Goal: Task Accomplishment & Management: Manage account settings

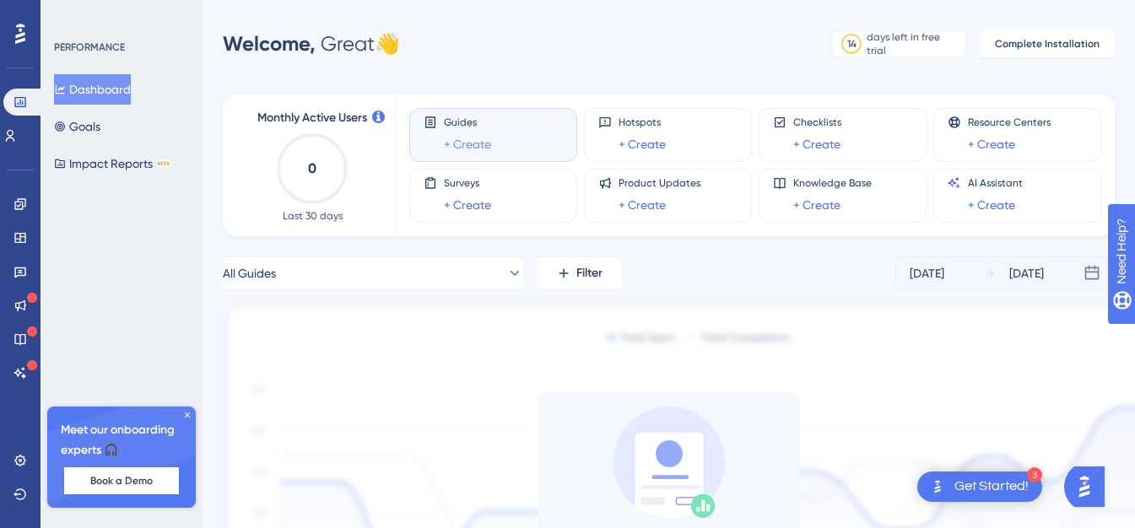
click at [460, 146] on link "+ Create" at bounding box center [467, 144] width 47 height 20
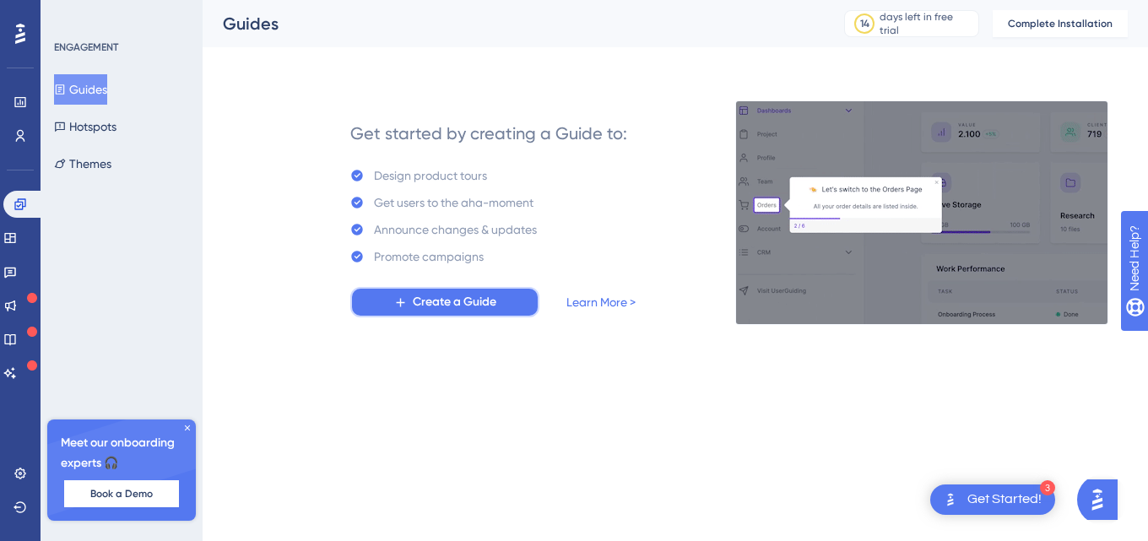
click at [452, 296] on span "Create a Guide" at bounding box center [455, 302] width 84 height 20
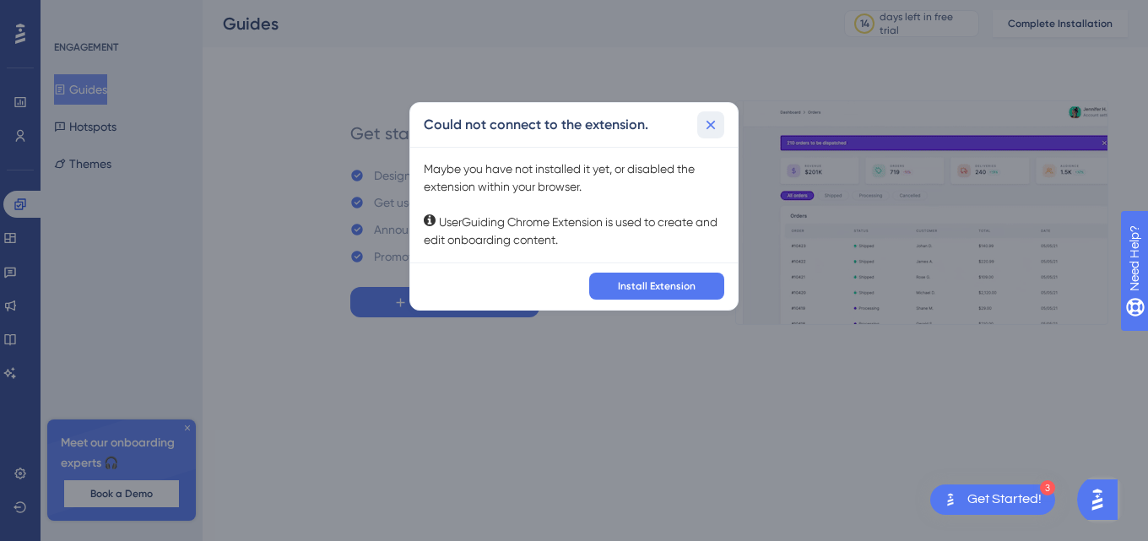
click at [712, 131] on icon at bounding box center [710, 124] width 17 height 17
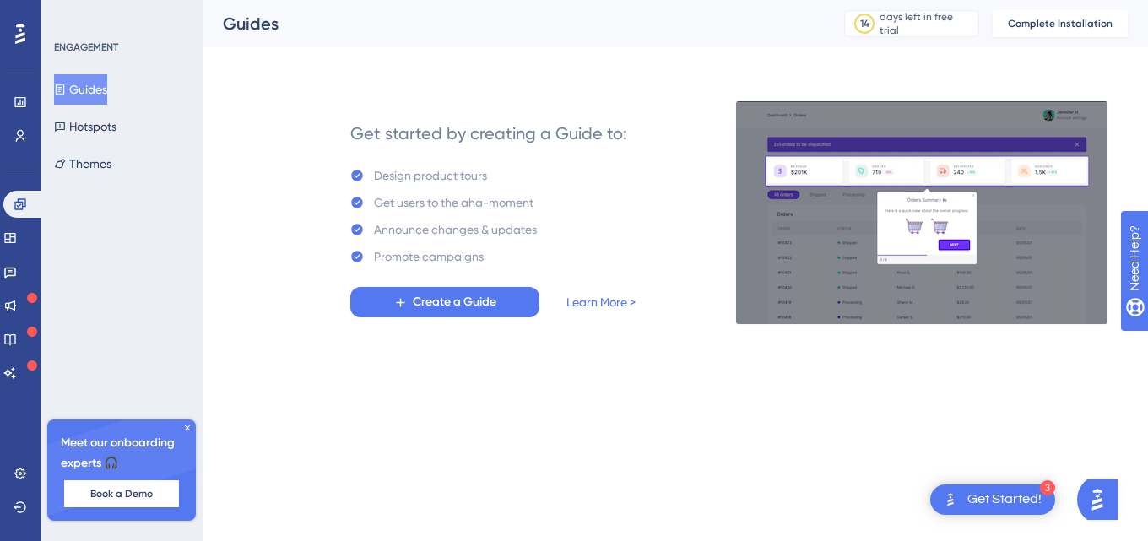
click at [922, 181] on img at bounding box center [921, 212] width 373 height 225
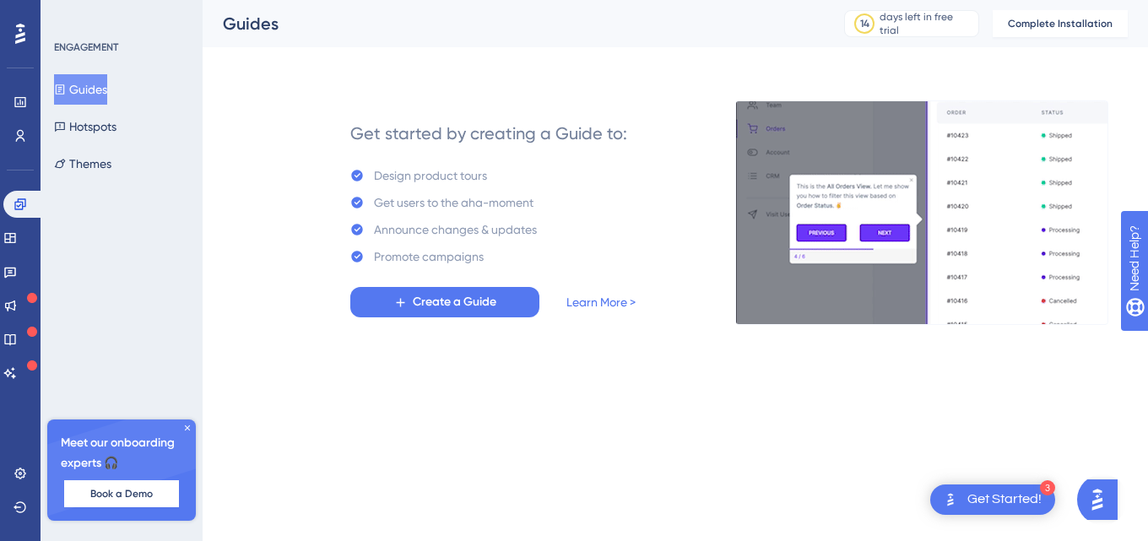
click at [922, 181] on img at bounding box center [921, 212] width 373 height 225
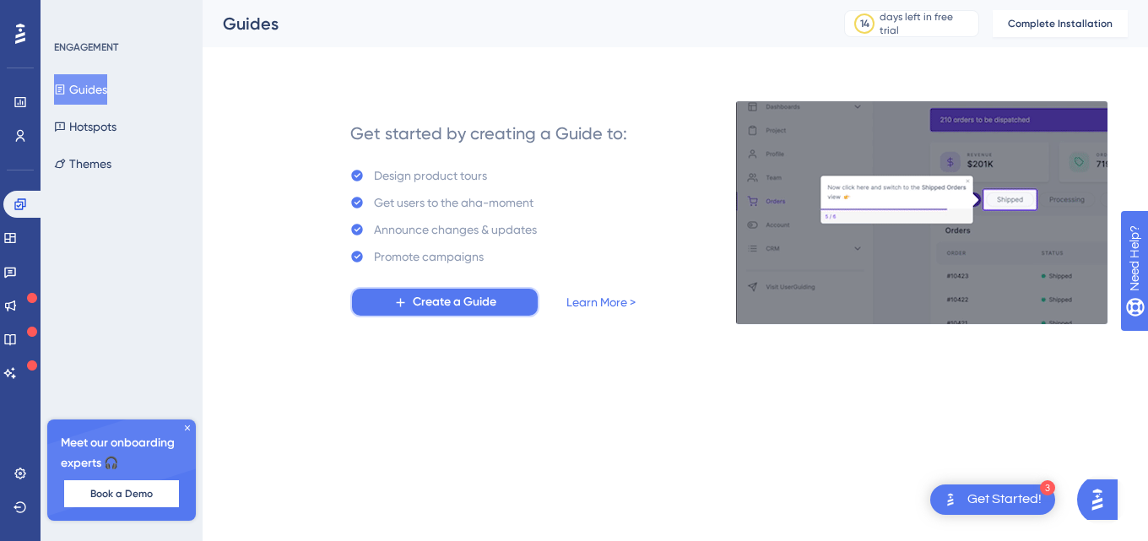
click at [480, 306] on span "Create a Guide" at bounding box center [455, 302] width 84 height 20
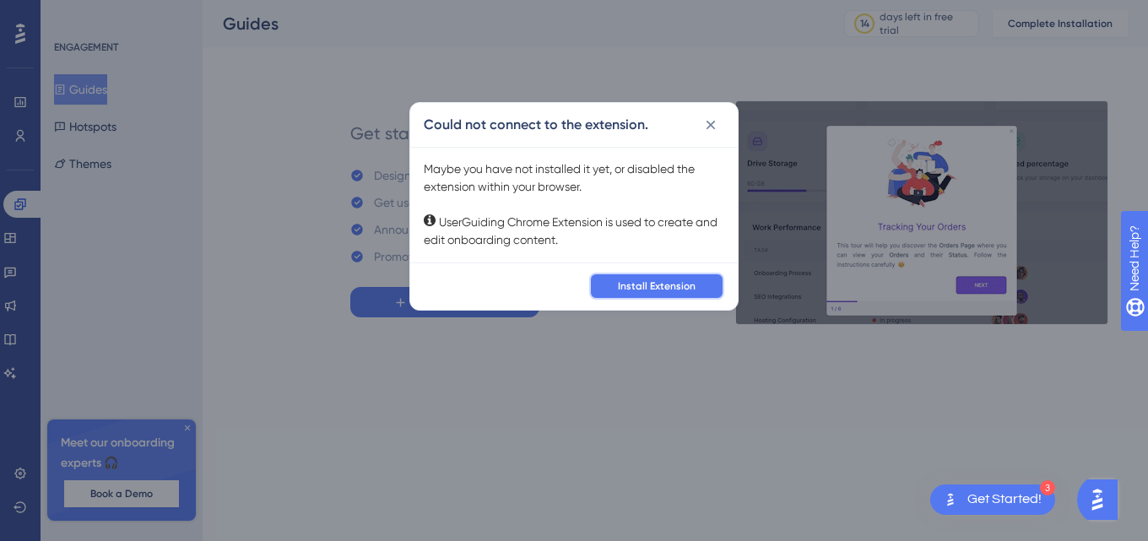
click at [621, 279] on span "Install Extension" at bounding box center [657, 286] width 78 height 14
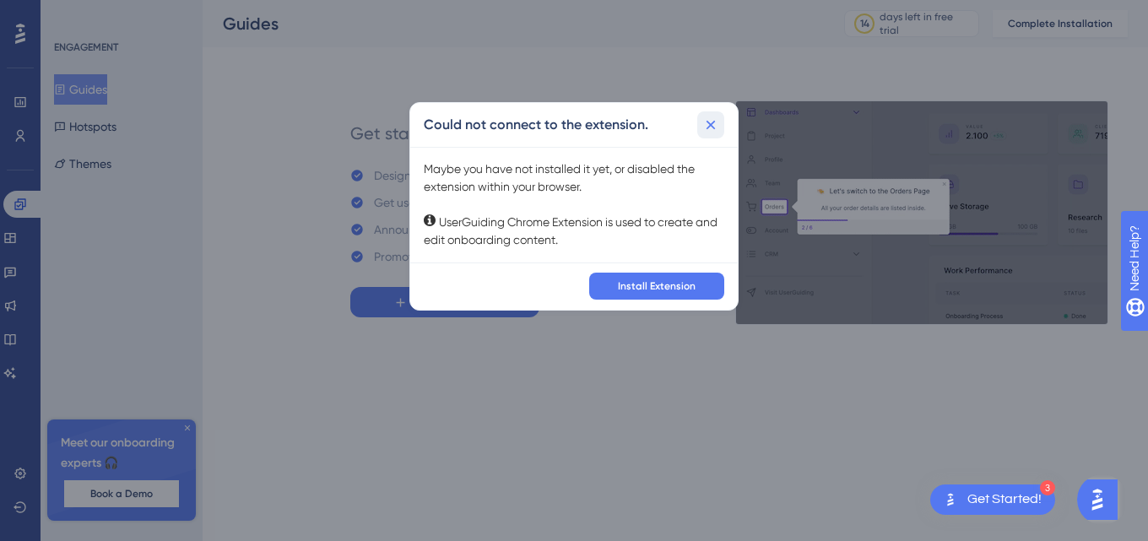
click at [715, 127] on icon at bounding box center [710, 124] width 17 height 17
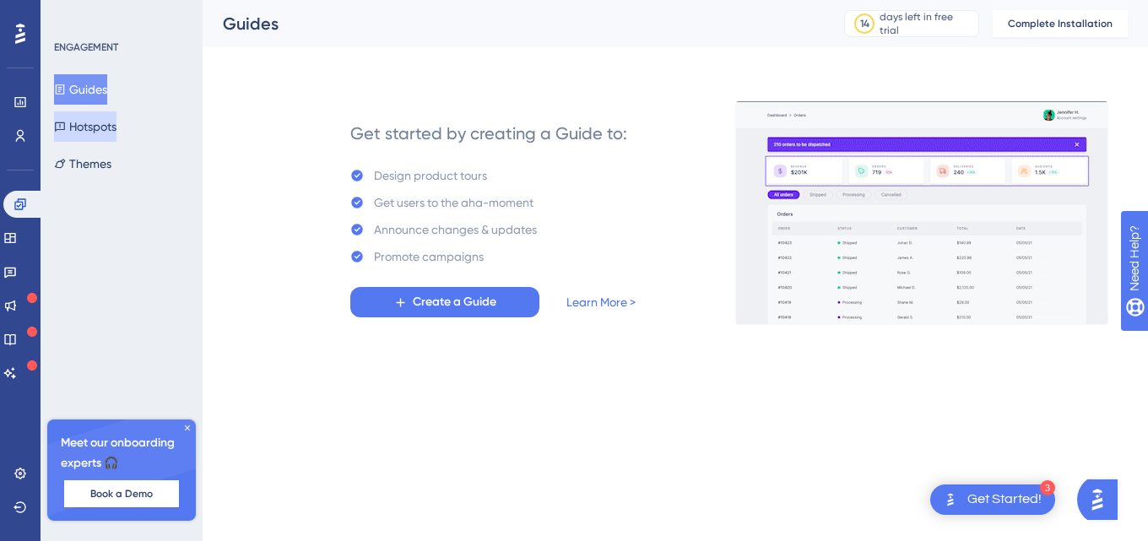
click at [95, 131] on button "Hotspots" at bounding box center [85, 126] width 62 height 30
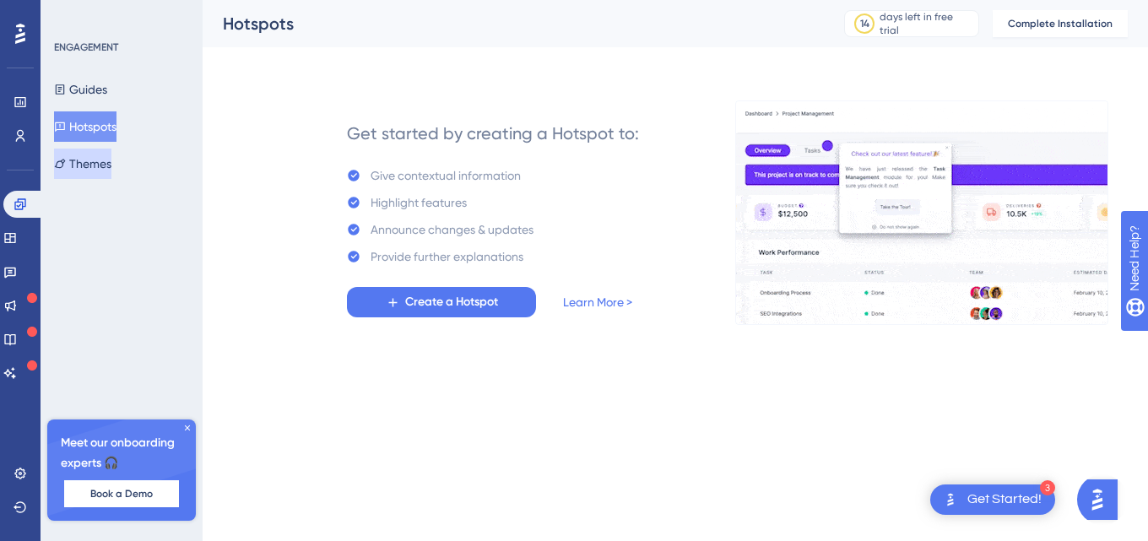
click at [95, 152] on button "Themes" at bounding box center [82, 164] width 57 height 30
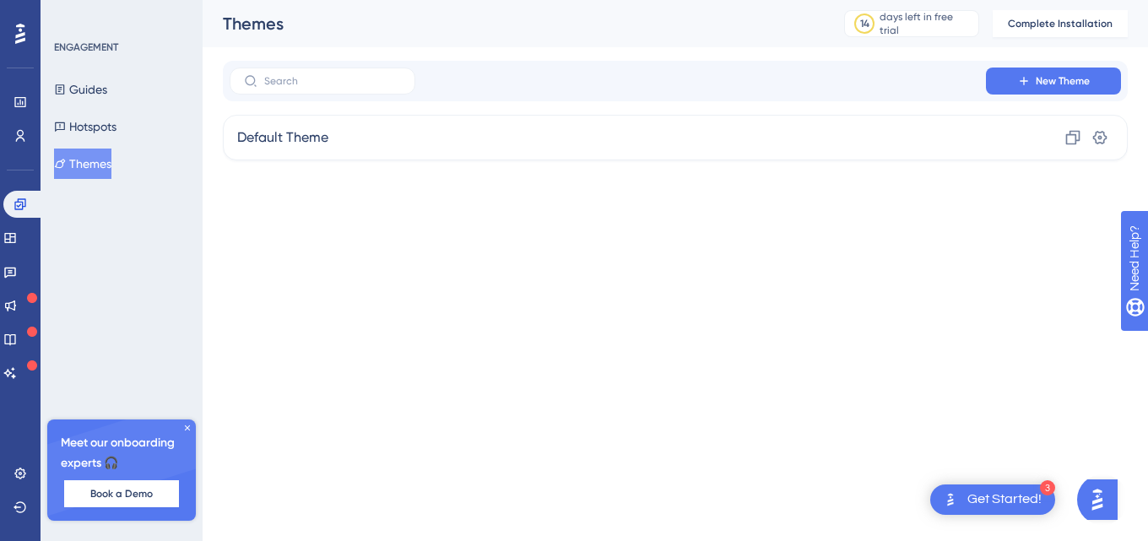
click at [184, 425] on icon at bounding box center [187, 428] width 10 height 10
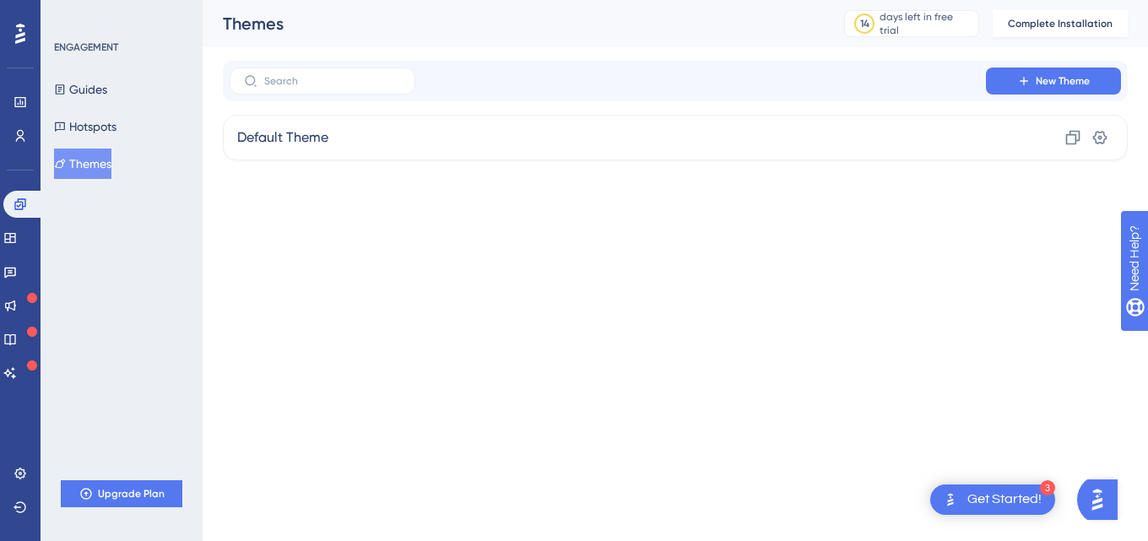
click at [151, 115] on div "Guides Hotspots Themes" at bounding box center [122, 126] width 137 height 105
click at [116, 120] on button "Hotspots" at bounding box center [85, 126] width 62 height 30
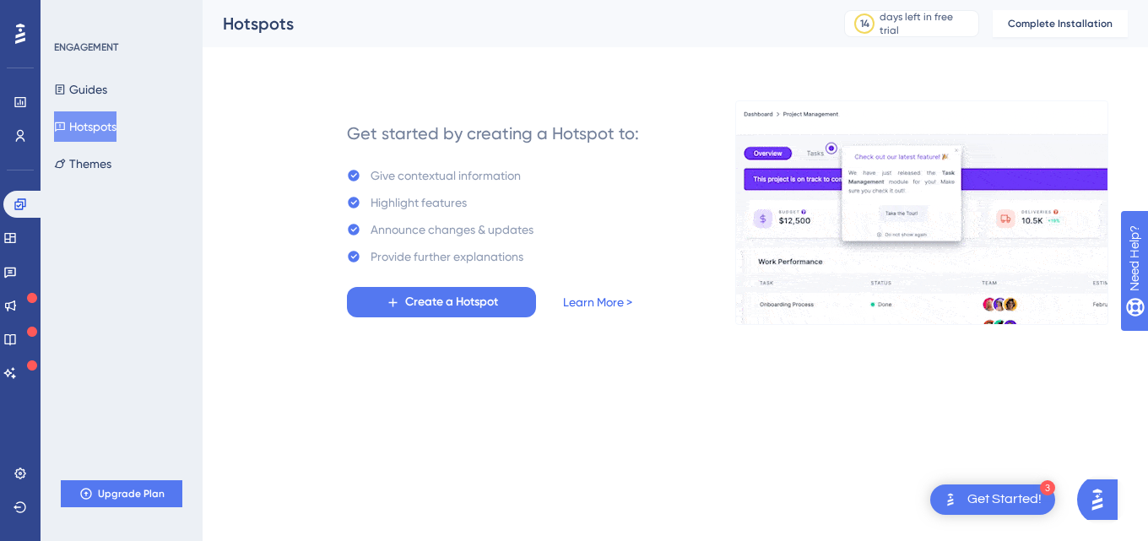
click at [599, 299] on link "Learn More >" at bounding box center [597, 302] width 69 height 20
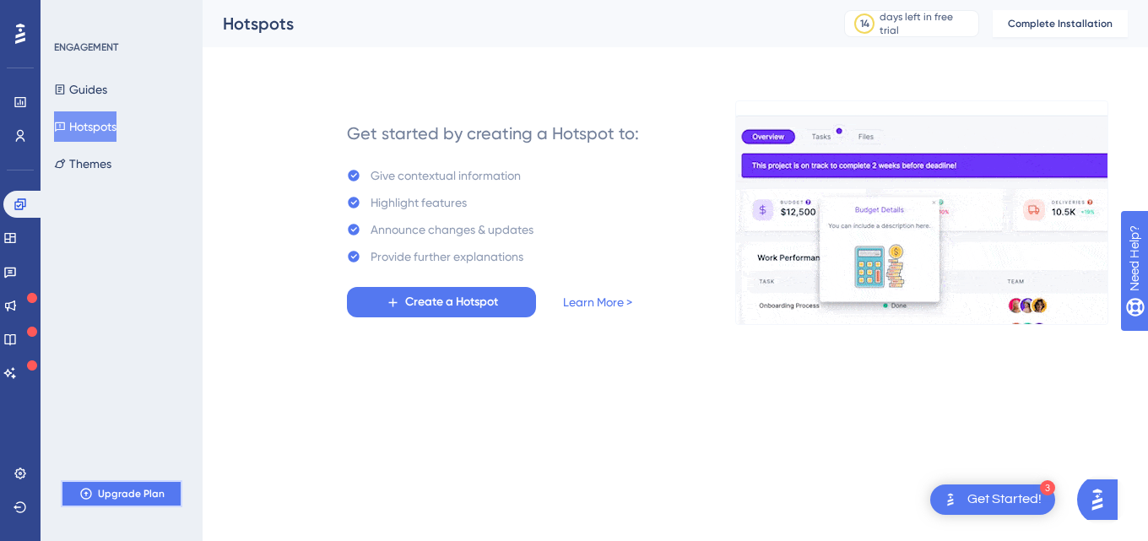
click at [138, 500] on span "Upgrade Plan" at bounding box center [131, 494] width 67 height 14
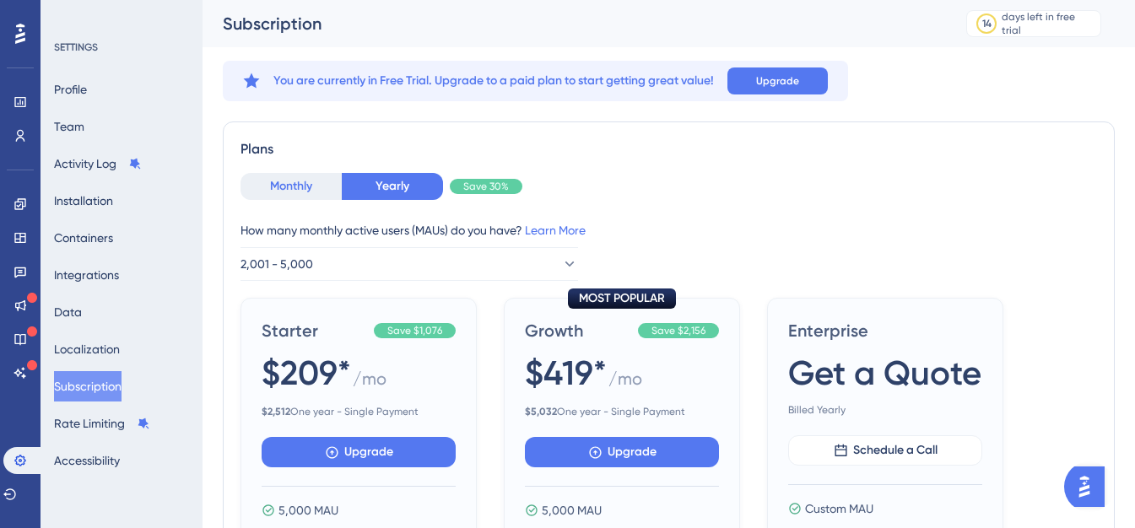
click at [293, 177] on button "Monthly" at bounding box center [291, 186] width 101 height 27
